Goal: Information Seeking & Learning: Learn about a topic

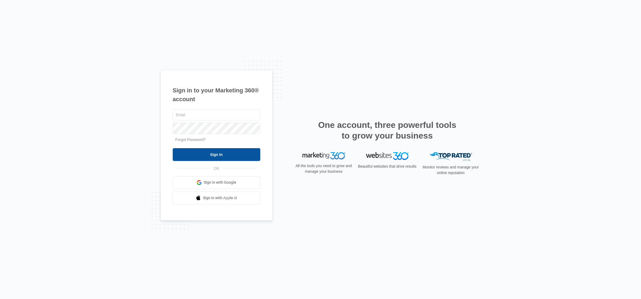
type input "[EMAIL_ADDRESS][DOMAIN_NAME]"
click at [211, 153] on input "Sign In" at bounding box center [217, 154] width 88 height 13
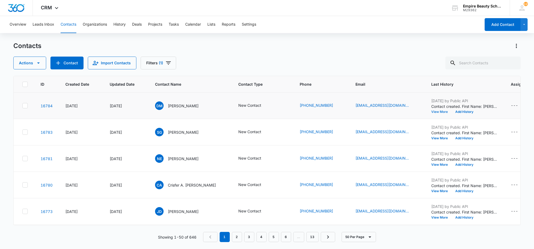
click at [431, 111] on button "View More" at bounding box center [441, 111] width 20 height 3
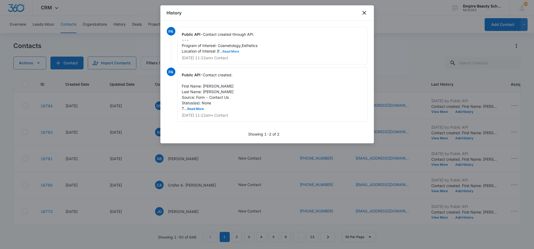
click at [233, 50] on button "Read More" at bounding box center [231, 51] width 17 height 3
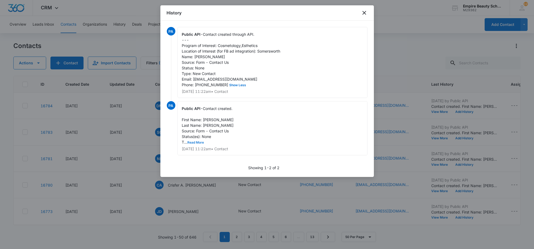
click at [201, 144] on button "Read More" at bounding box center [196, 142] width 17 height 3
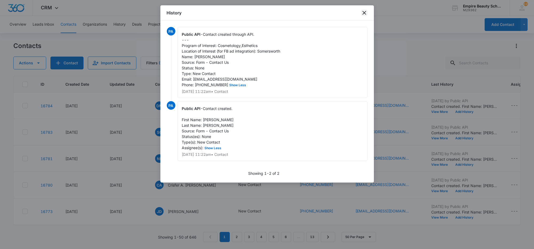
click at [362, 13] on icon "close" at bounding box center [364, 13] width 6 height 6
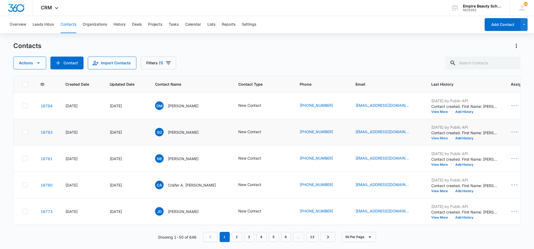
click at [431, 139] on button "View More" at bounding box center [441, 138] width 20 height 3
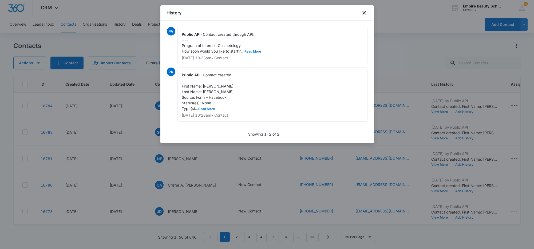
click at [212, 107] on button "Read More" at bounding box center [206, 108] width 17 height 3
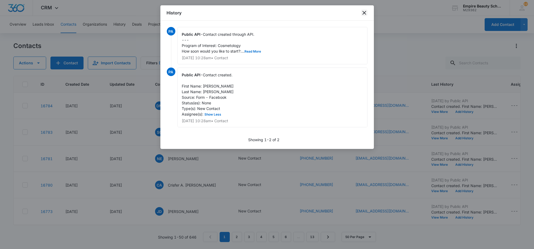
click at [365, 12] on icon "close" at bounding box center [364, 13] width 4 height 4
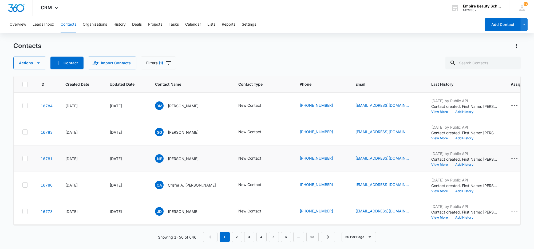
click at [431, 164] on button "View More" at bounding box center [441, 164] width 20 height 3
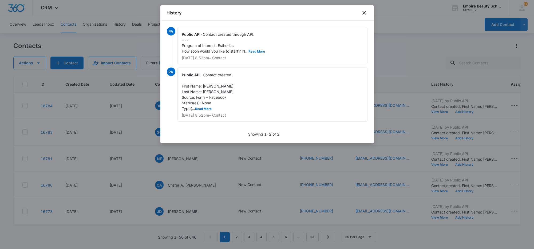
click at [368, 13] on div "History" at bounding box center [266, 12] width 213 height 15
click at [360, 12] on div "History" at bounding box center [266, 12] width 213 height 15
click at [363, 12] on icon "close" at bounding box center [364, 13] width 6 height 6
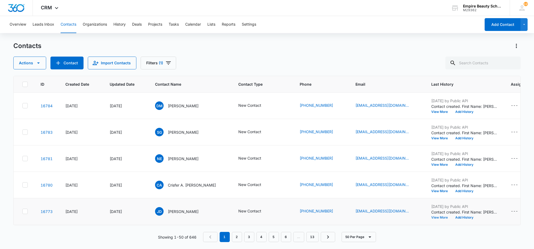
click at [431, 216] on button "View More" at bounding box center [441, 217] width 20 height 3
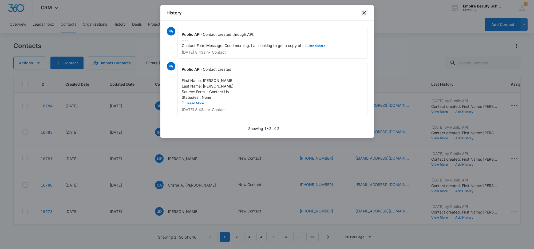
click at [366, 12] on icon "close" at bounding box center [364, 13] width 6 height 6
